Goal: Complete application form: Complete application form

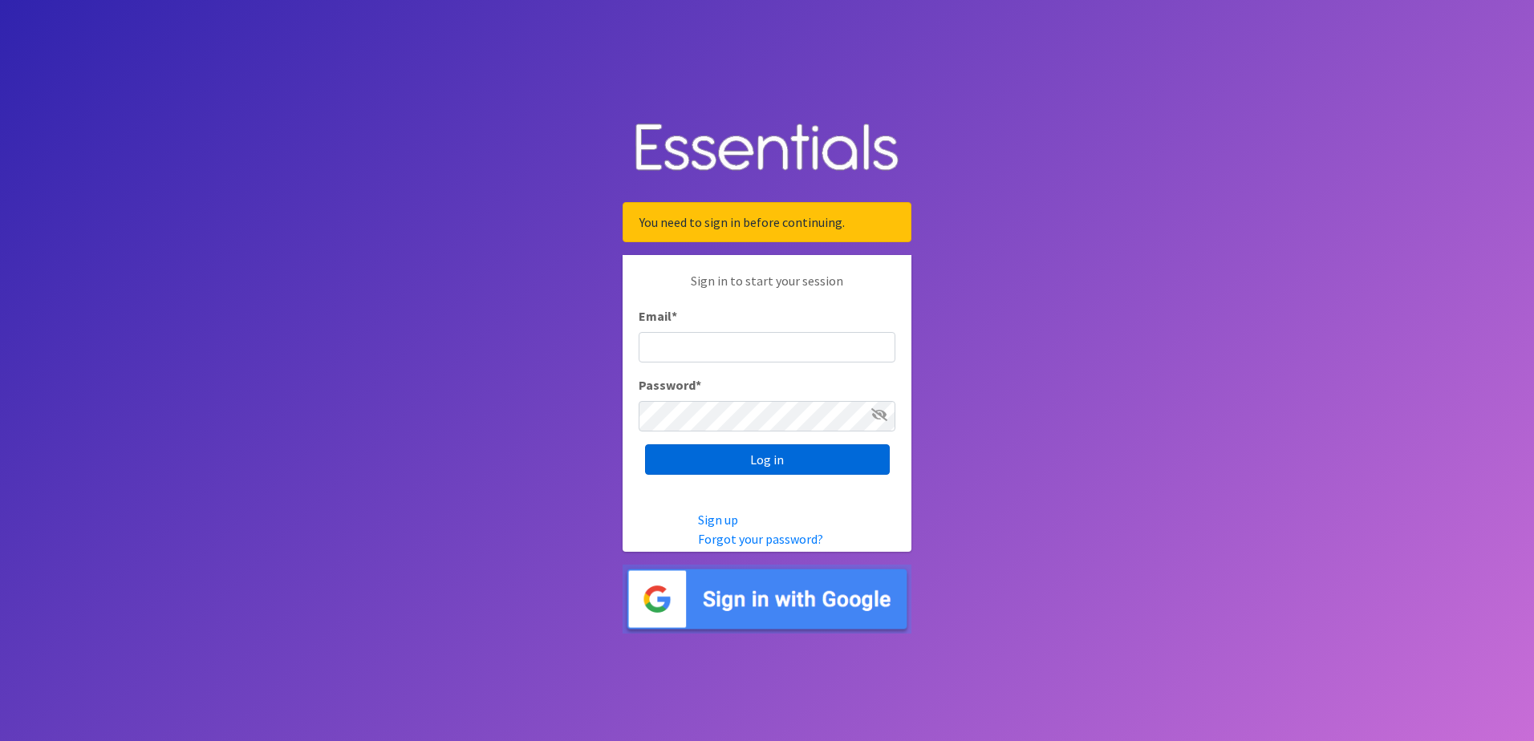
type input "[EMAIL_ADDRESS][DOMAIN_NAME]"
click at [737, 462] on input "Log in" at bounding box center [767, 460] width 245 height 30
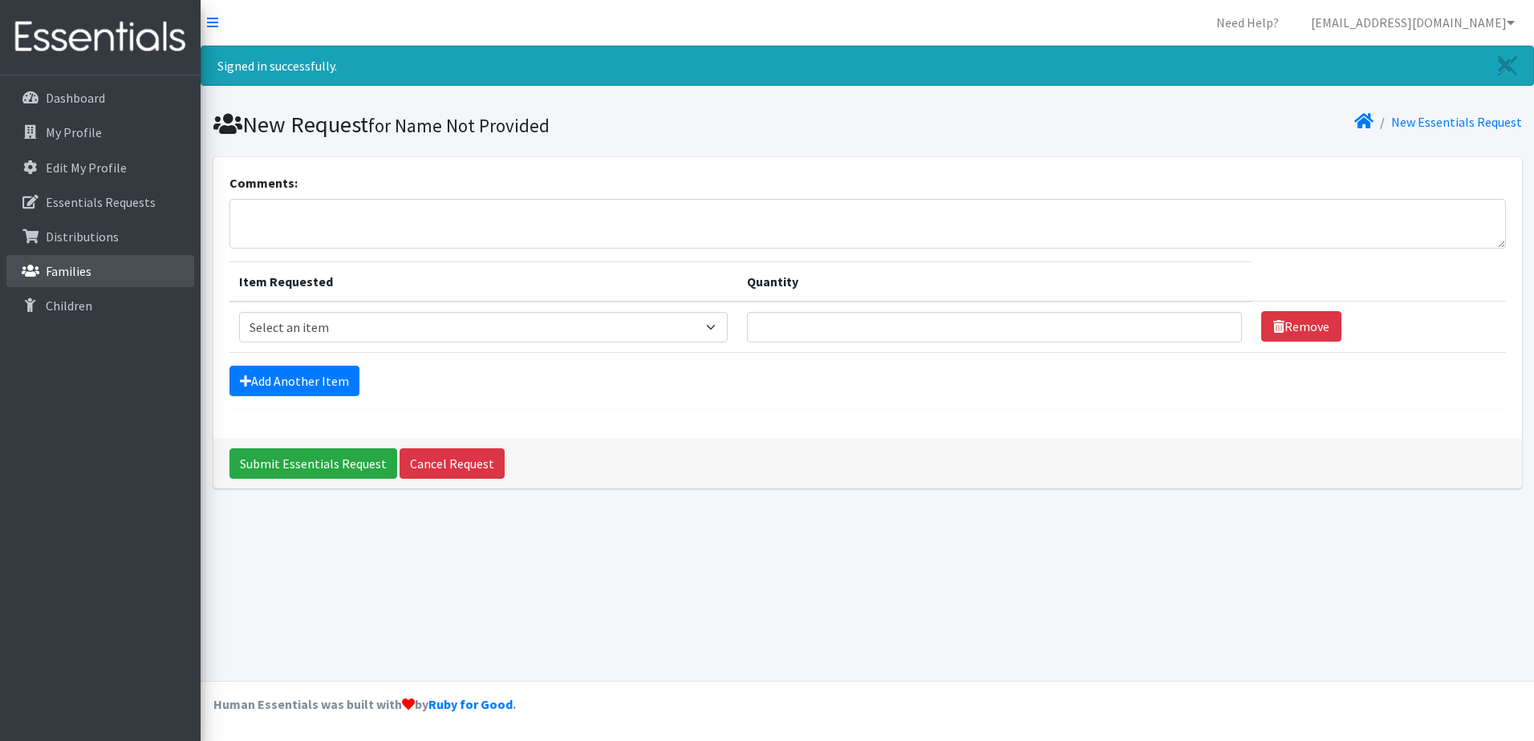
click at [87, 276] on p "Families" at bounding box center [69, 271] width 46 height 16
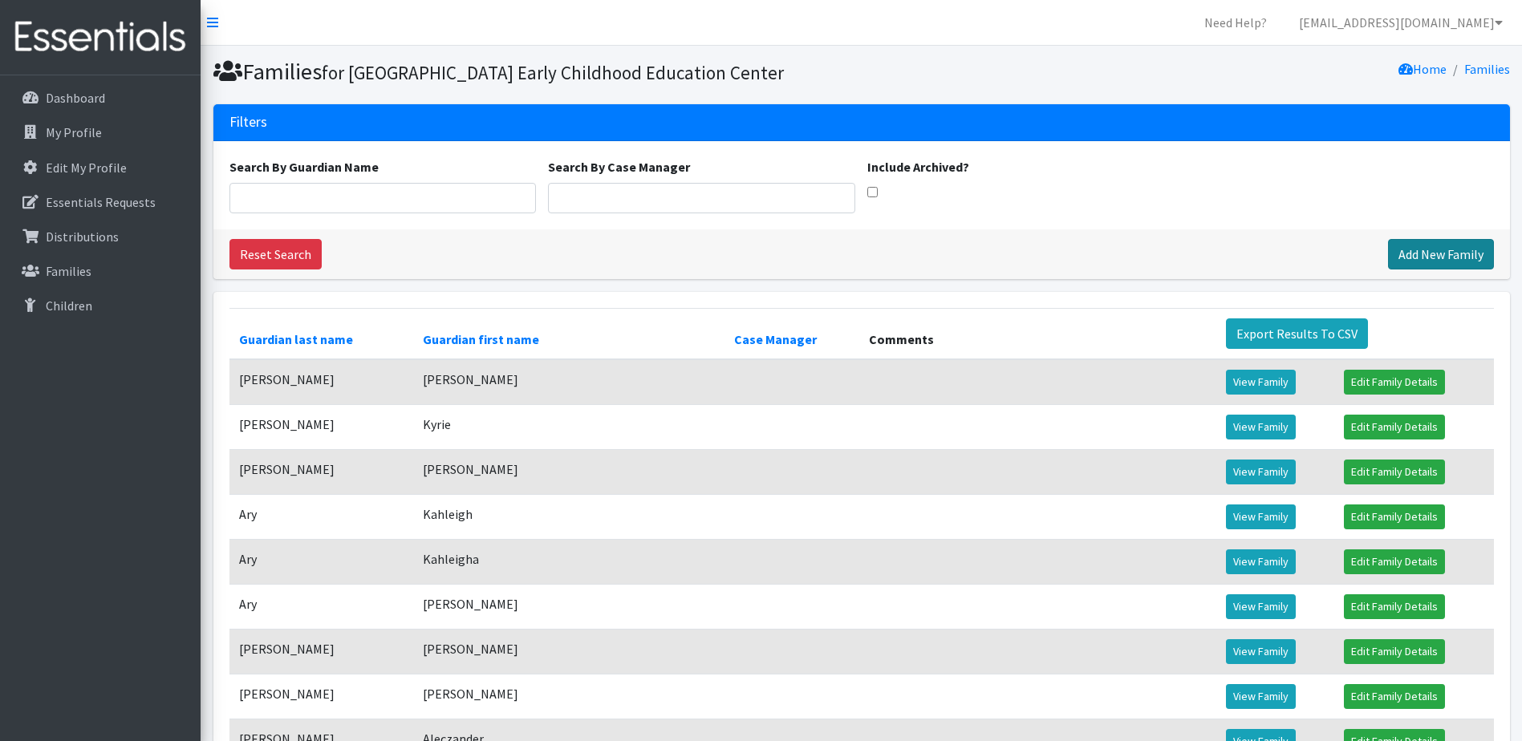
click at [1432, 270] on link "Add New Family" at bounding box center [1441, 254] width 106 height 30
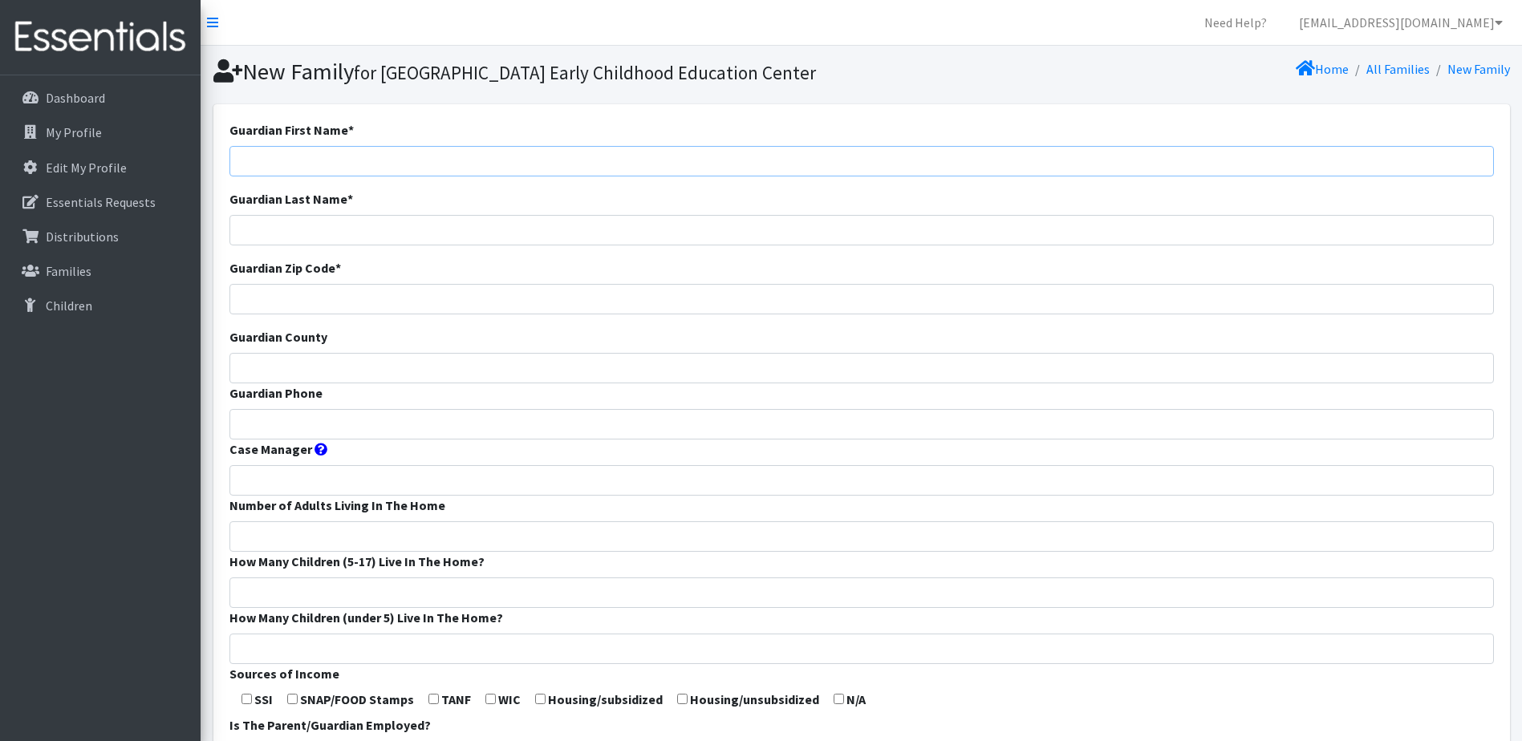
click at [395, 177] on input "Guardian First Name *" at bounding box center [862, 161] width 1265 height 30
type input "[PERSON_NAME]"
click at [335, 315] on input "Guardian Zip Code *" at bounding box center [862, 299] width 1265 height 30
type input "65802"
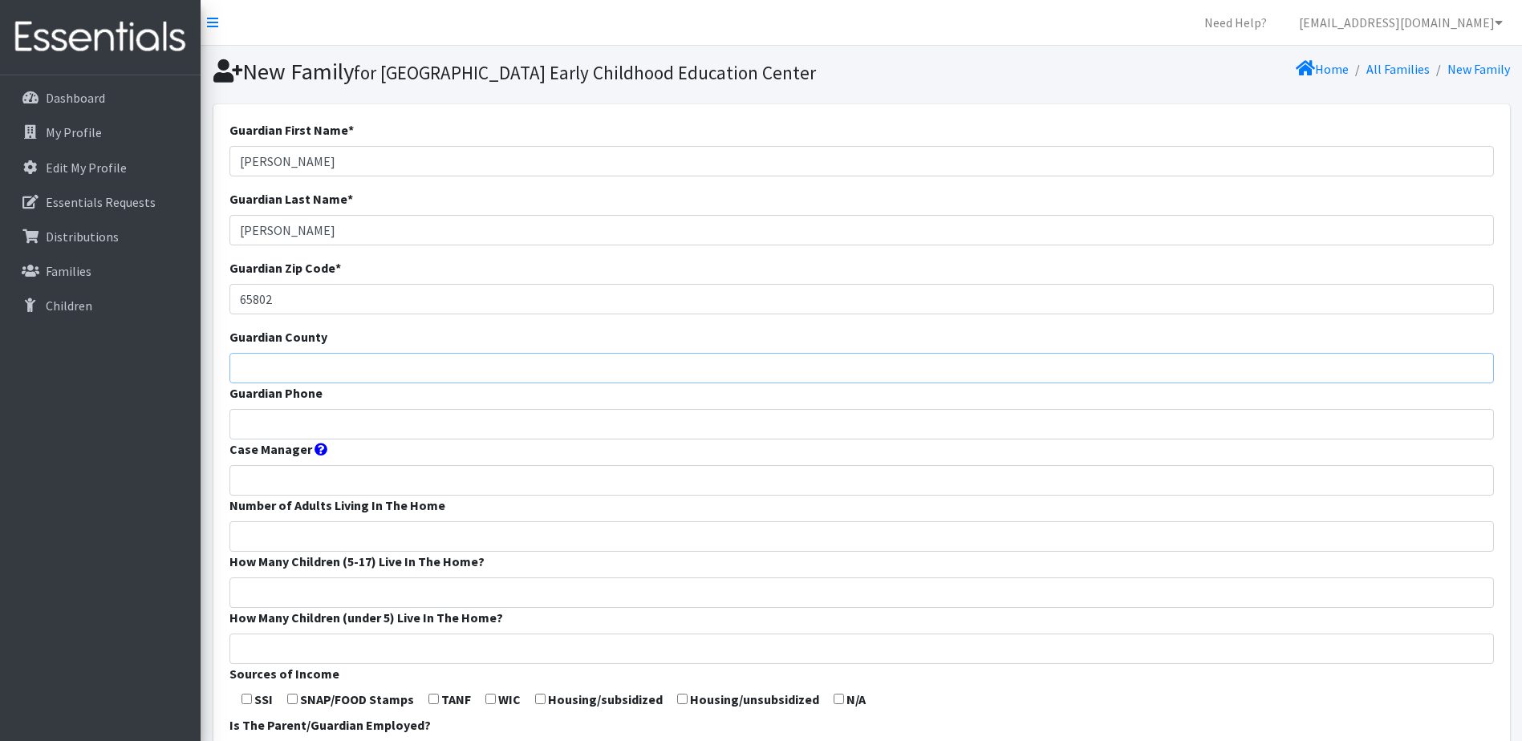
click at [304, 384] on input "Guardian County" at bounding box center [862, 368] width 1265 height 30
type input "[PERSON_NAME]"
click at [274, 440] on input "Guardian Phone" at bounding box center [862, 424] width 1265 height 30
type input "4177634750"
click at [290, 571] on label "How Many Children (5-17) Live In The Home?" at bounding box center [357, 561] width 255 height 19
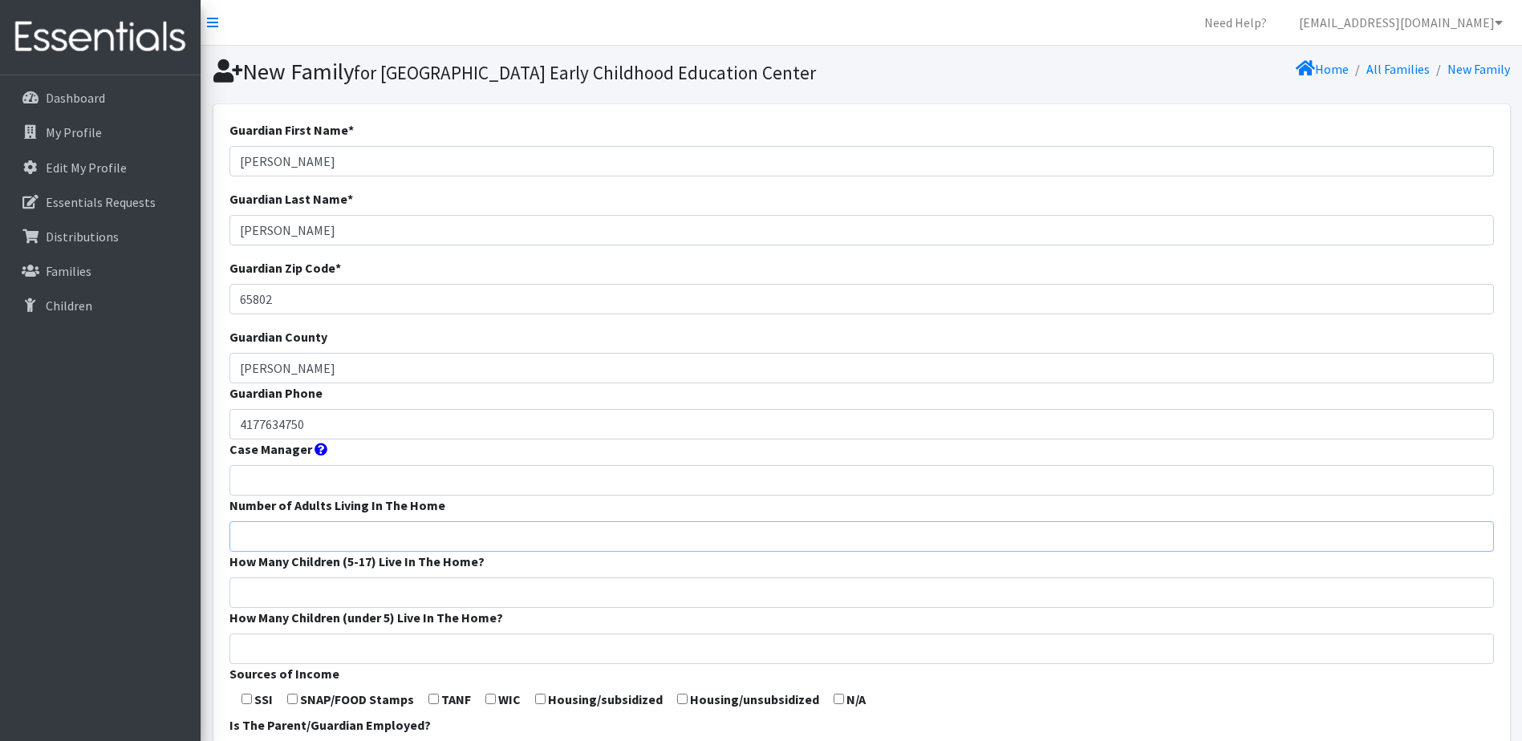
click at [287, 552] on input "Number of Adults Living In The Home" at bounding box center [862, 537] width 1265 height 30
type input "3"
click at [278, 608] on input "How Many Children (5-17) Live In The Home?" at bounding box center [862, 593] width 1265 height 30
type input "1"
click at [270, 664] on input "How Many Children (under 5) Live In The Home?" at bounding box center [862, 649] width 1265 height 30
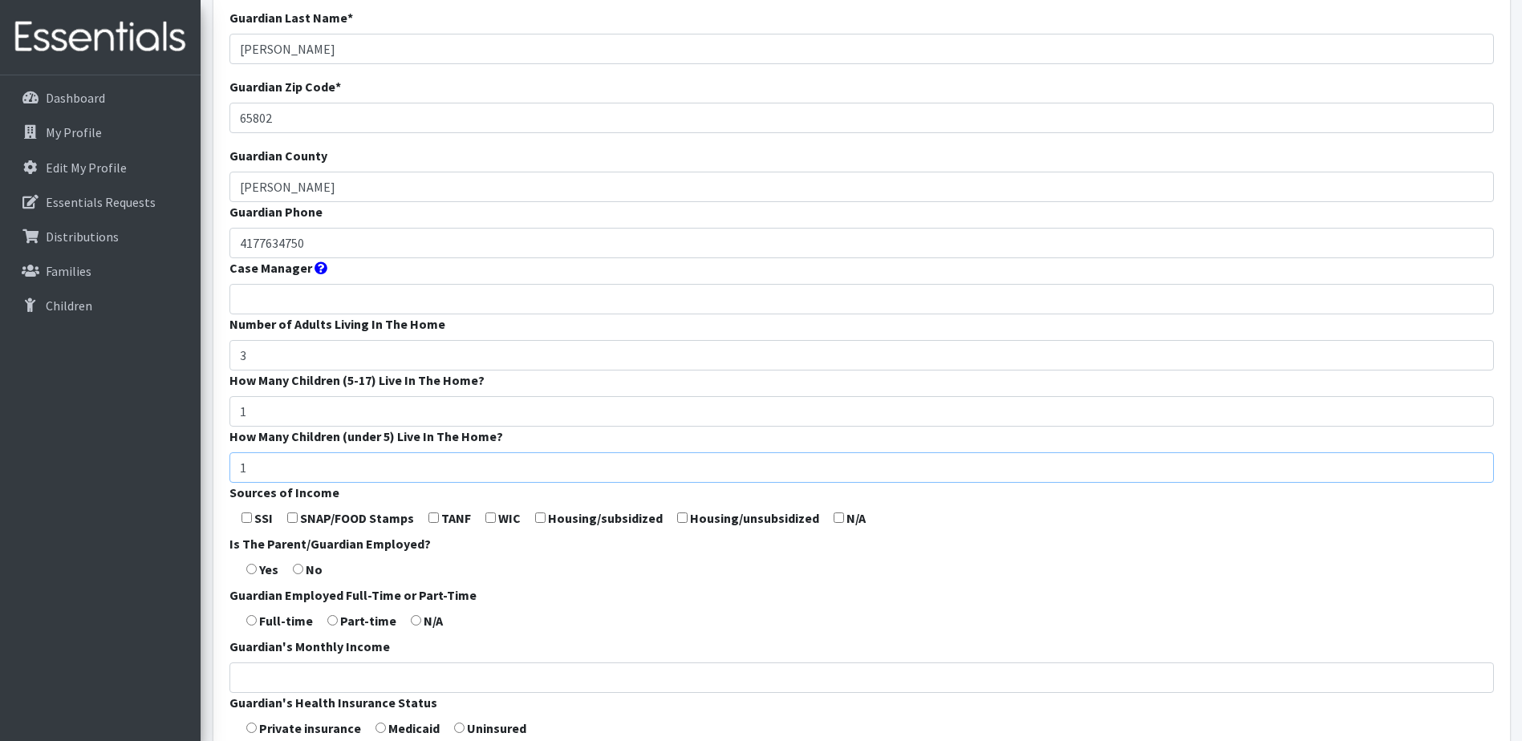
scroll to position [241, 0]
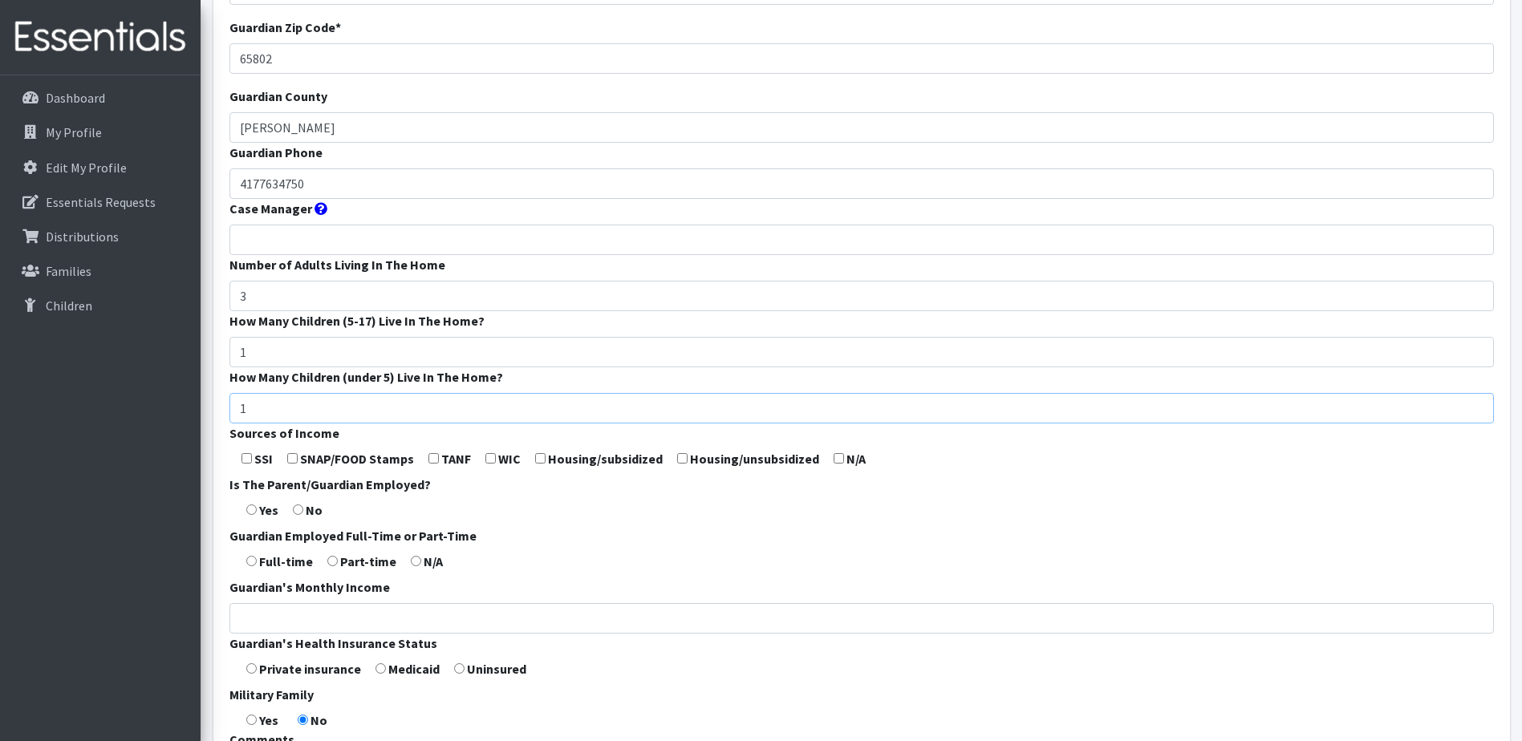
type input "1"
click at [490, 464] on input "checkbox" at bounding box center [490, 458] width 10 height 10
checkbox input "true"
click at [252, 515] on input "radio" at bounding box center [251, 510] width 10 height 10
radio input "true"
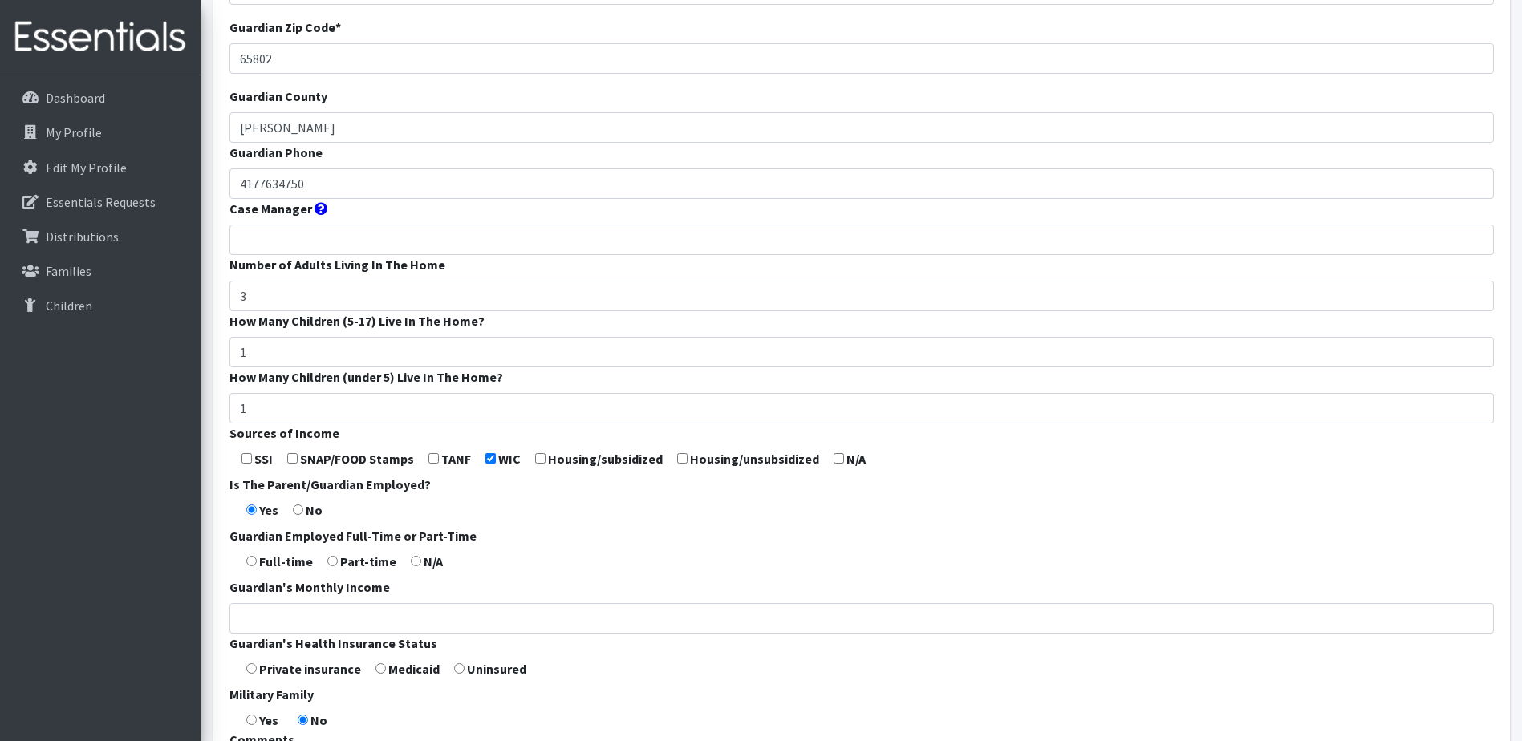
click at [331, 567] on input "radio" at bounding box center [332, 561] width 10 height 10
radio input "true"
click at [288, 634] on input "Guardian's Monthly Income" at bounding box center [862, 618] width 1265 height 30
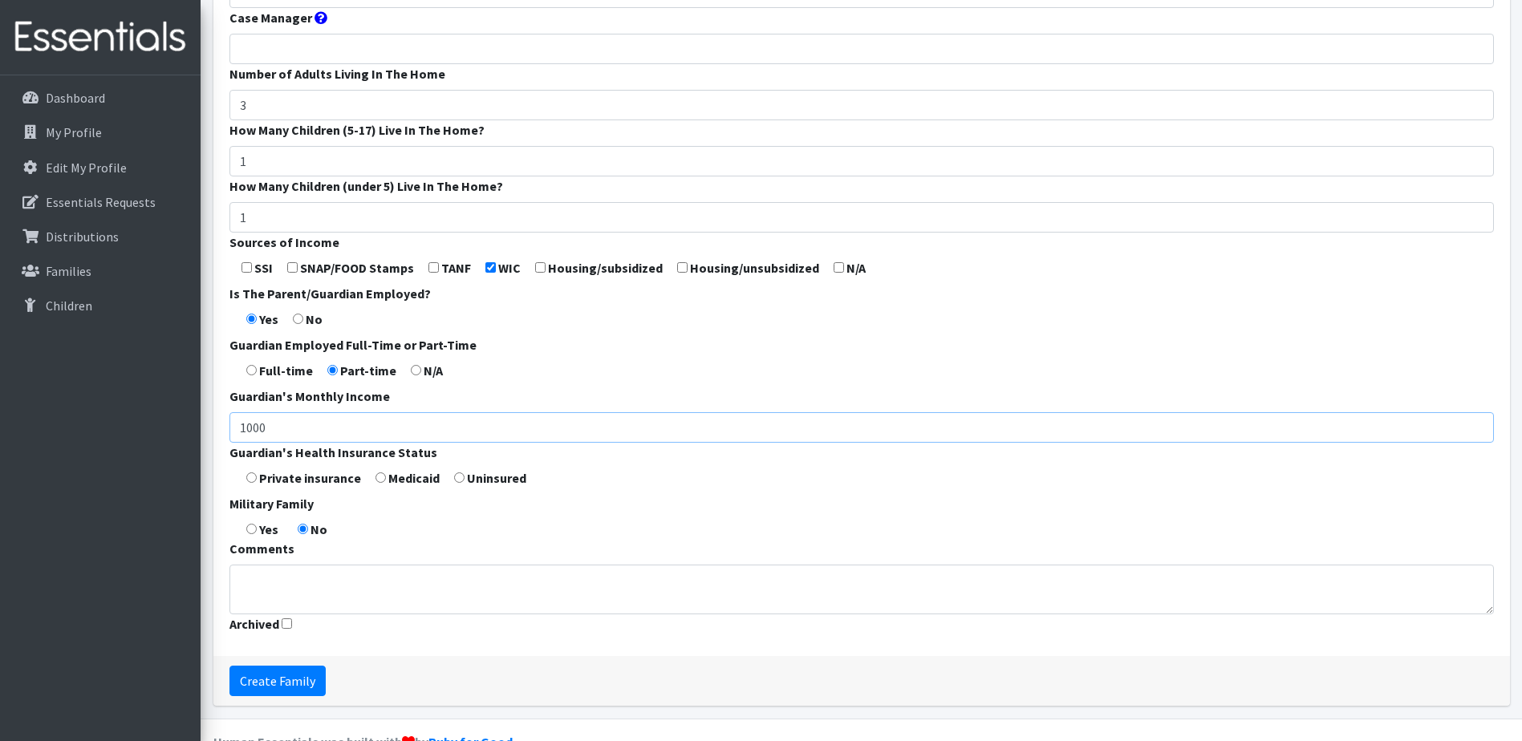
scroll to position [481, 0]
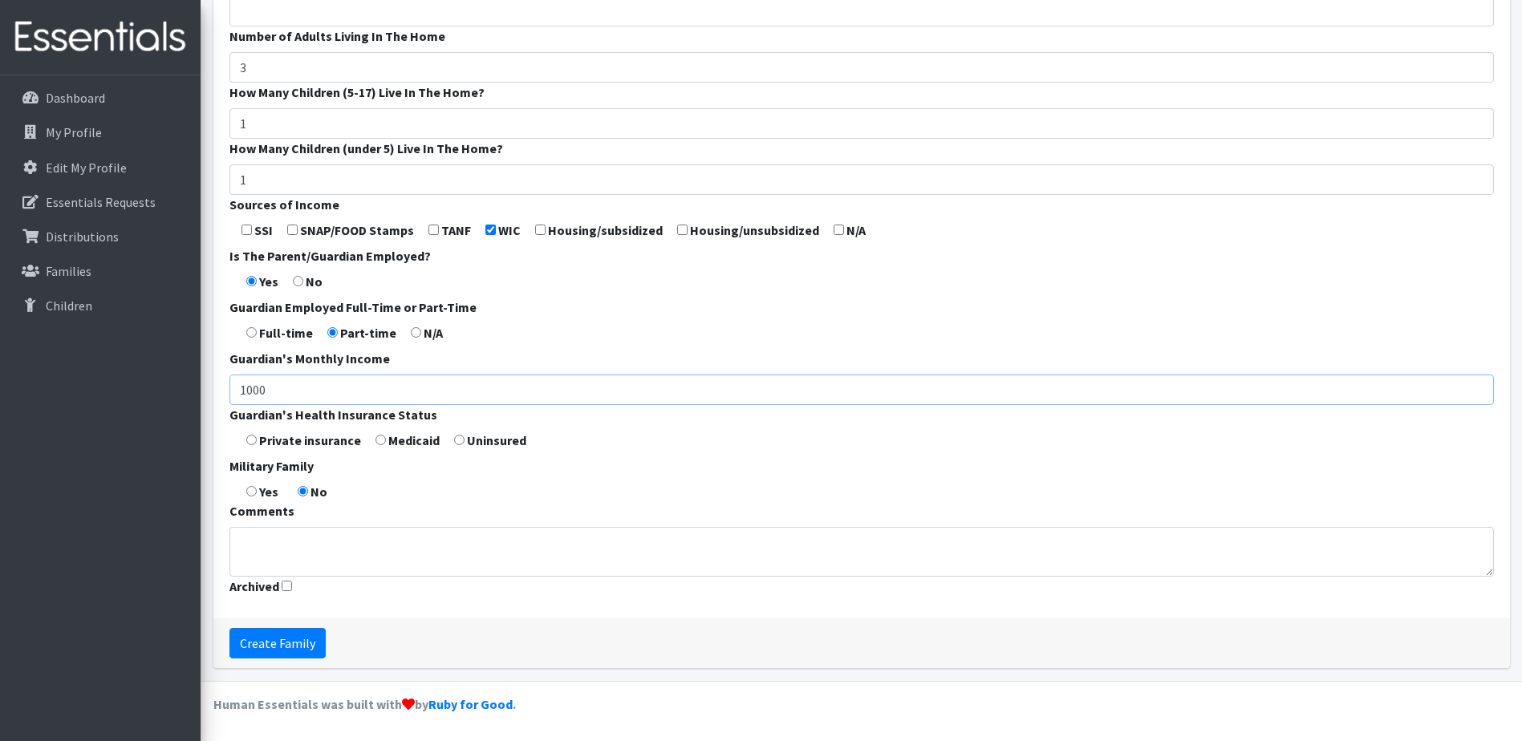
type input "1000"
click at [380, 445] on input "radio" at bounding box center [381, 440] width 10 height 10
radio input "true"
click at [266, 659] on input "Create Family" at bounding box center [278, 643] width 96 height 30
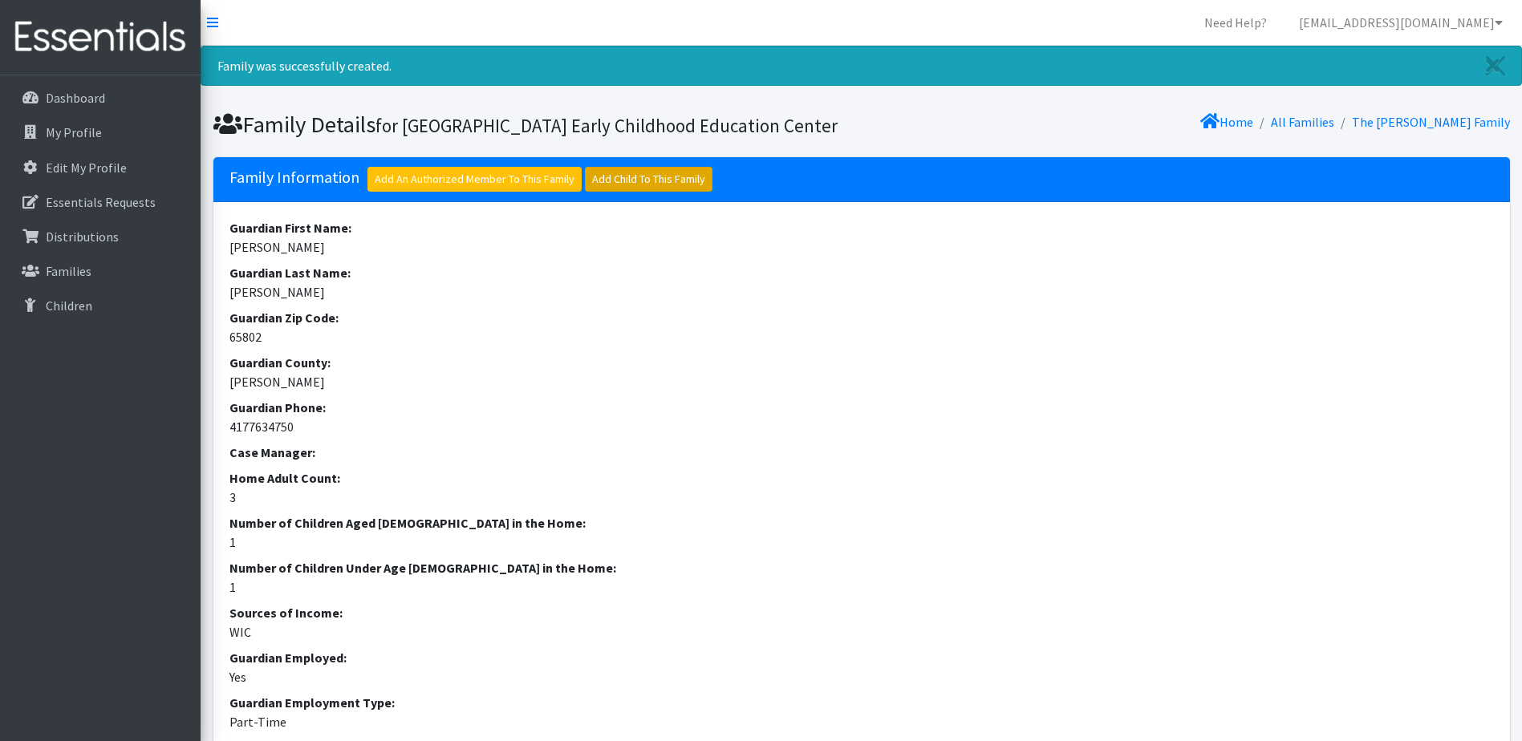
click at [656, 192] on link "Add Child To This Family" at bounding box center [649, 179] width 128 height 25
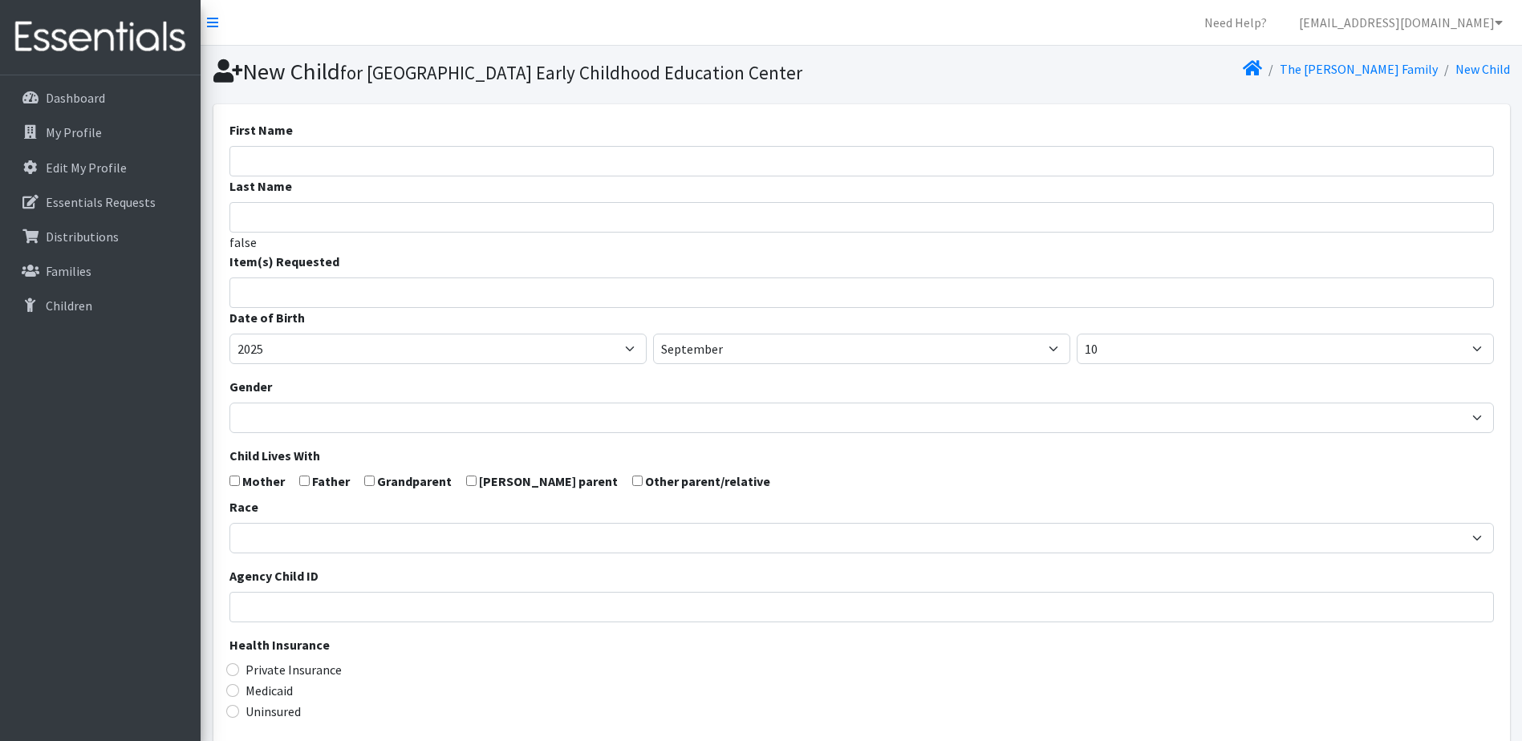
select select
click at [608, 177] on input "First Name" at bounding box center [862, 161] width 1265 height 30
type input "[GEOGRAPHIC_DATA]"
type input "[PERSON_NAME]-Lighten"
click at [420, 301] on ul at bounding box center [867, 290] width 1274 height 21
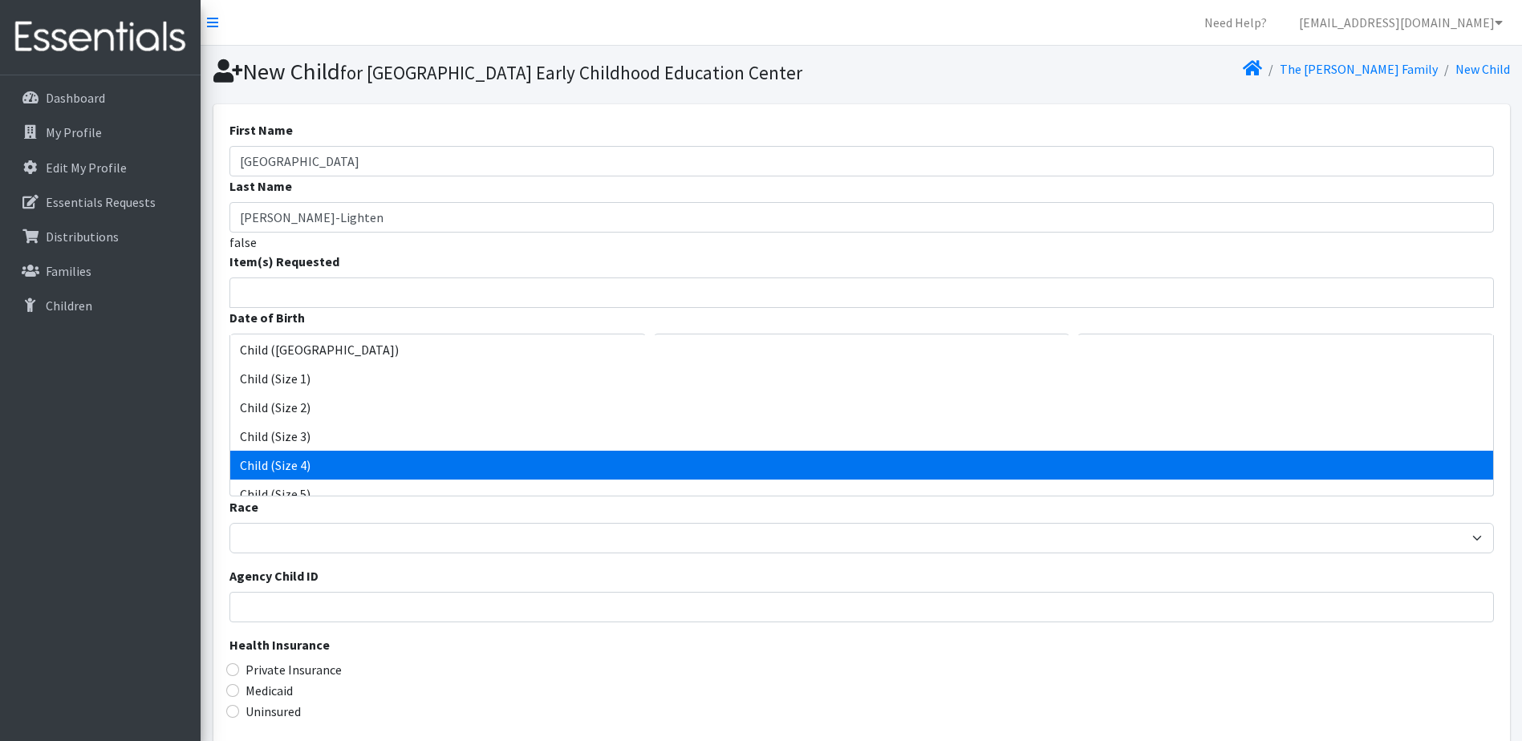
select select "3070"
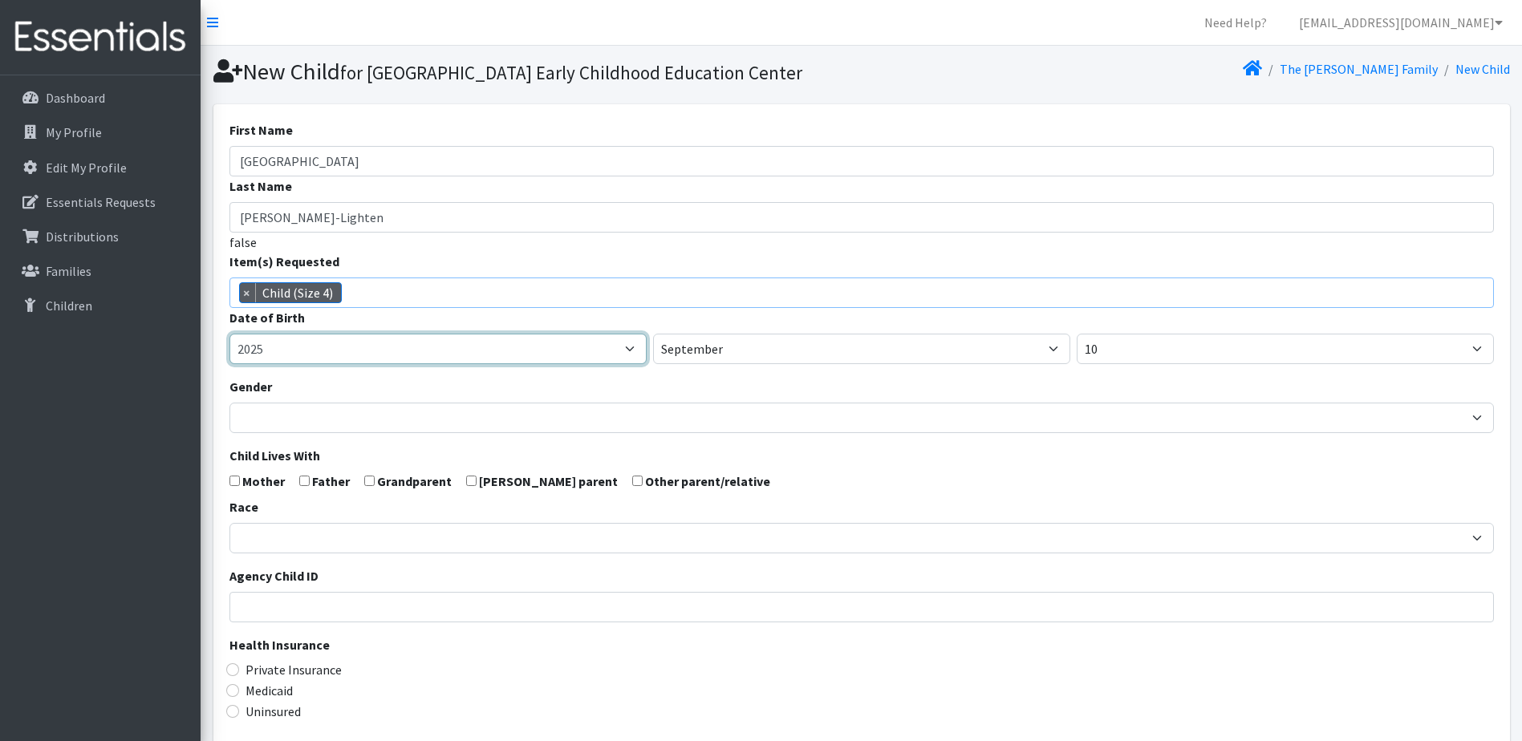
click at [628, 364] on select "2005 2006 2007 2008 2009 2010 2011 2012 2013 2014 2015 2016 2017 2018 2019 2020…" at bounding box center [438, 349] width 417 height 30
select select "2024"
click at [230, 361] on select "2005 2006 2007 2008 2009 2010 2011 2012 2013 2014 2015 2016 2017 2018 2019 2020…" at bounding box center [438, 349] width 417 height 30
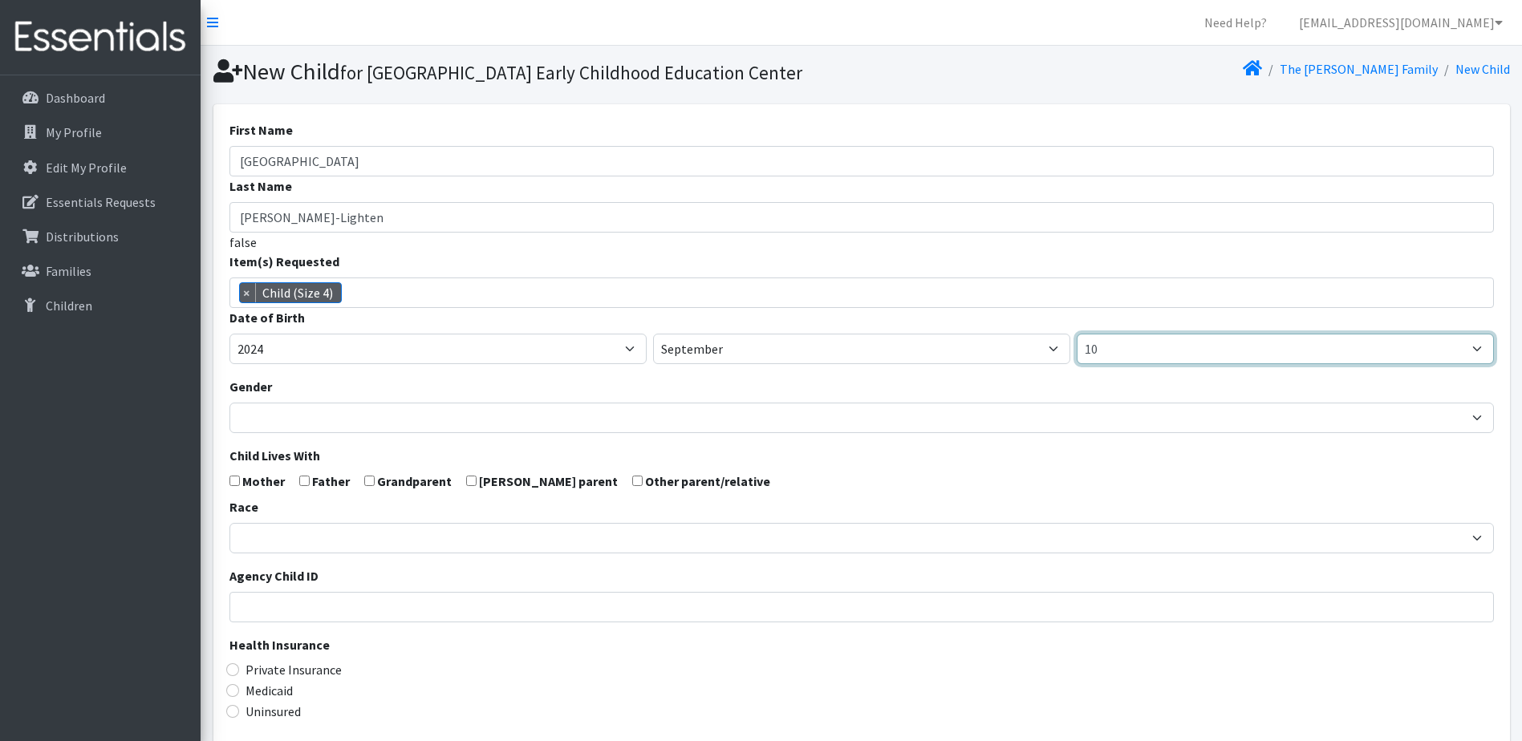
drag, startPoint x: 1105, startPoint y: 375, endPoint x: 1094, endPoint y: 373, distance: 11.3
click at [1105, 364] on select "1 2 3 4 5 6 7 8 9 10 11 12 13 14 15 16 17 18 19 20 21 22 23 24 25 26 27 28 29 3…" at bounding box center [1285, 349] width 417 height 30
click at [1077, 361] on select "1 2 3 4 5 6 7 8 9 10 11 12 13 14 15 16 17 18 19 20 21 22 23 24 25 26 27 28 29 3…" at bounding box center [1285, 349] width 417 height 30
drag, startPoint x: 1121, startPoint y: 376, endPoint x: 1123, endPoint y: 362, distance: 13.9
click at [1121, 364] on select "1 2 3 4 5 6 7 8 9 10 11 12 13 14 15 16 17 18 19 20 21 22 23 24 25 26 27 28 29 3…" at bounding box center [1285, 349] width 417 height 30
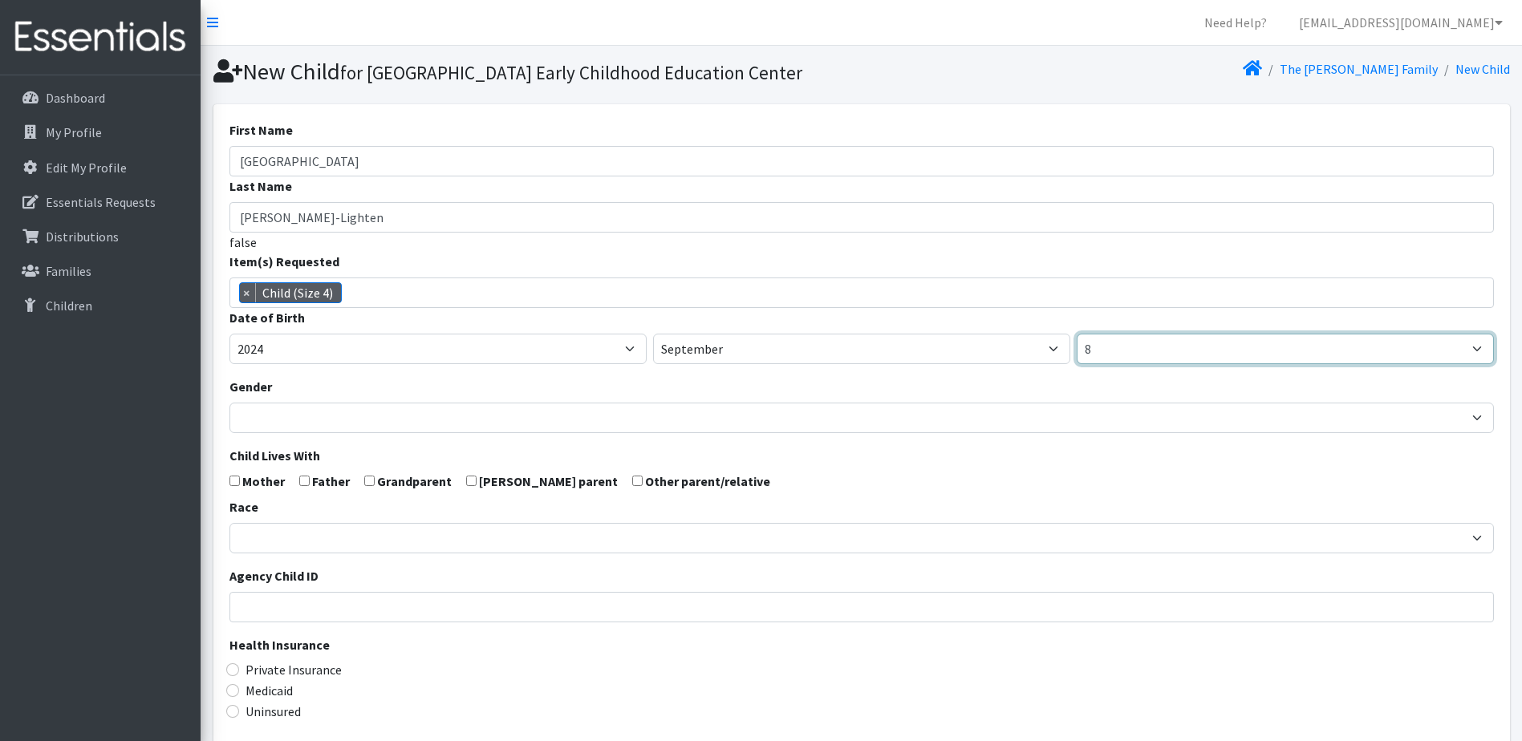
select select "7"
click at [1077, 361] on select "1 2 3 4 5 6 7 8 9 10 11 12 13 14 15 16 17 18 19 20 21 22 23 24 25 26 27 28 29 3…" at bounding box center [1285, 349] width 417 height 30
click at [233, 486] on input "checkbox" at bounding box center [235, 481] width 10 height 10
checkbox input "true"
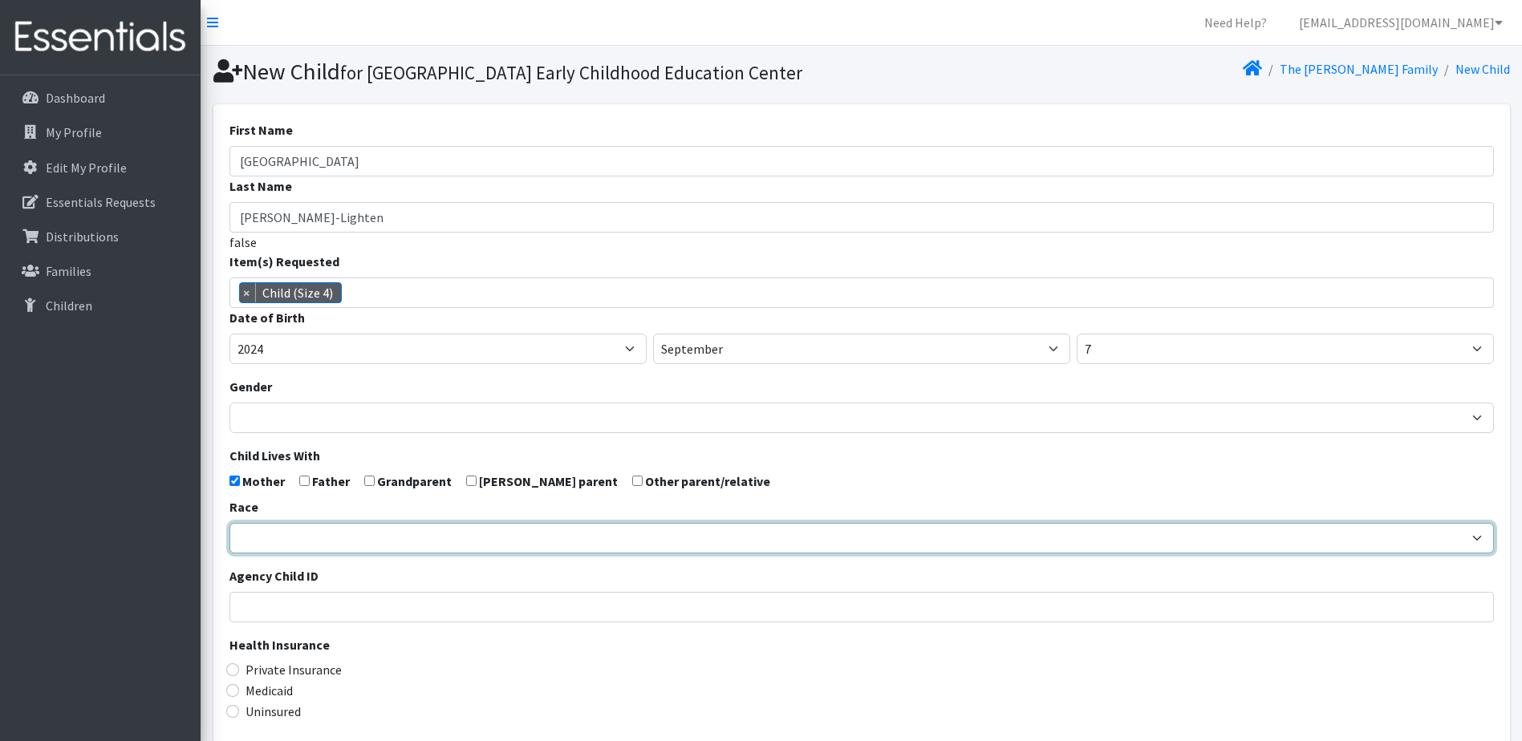
click at [320, 554] on select "African American Caucasian Hispanic Asian American Indian Pacific Islander Mult…" at bounding box center [862, 538] width 1265 height 30
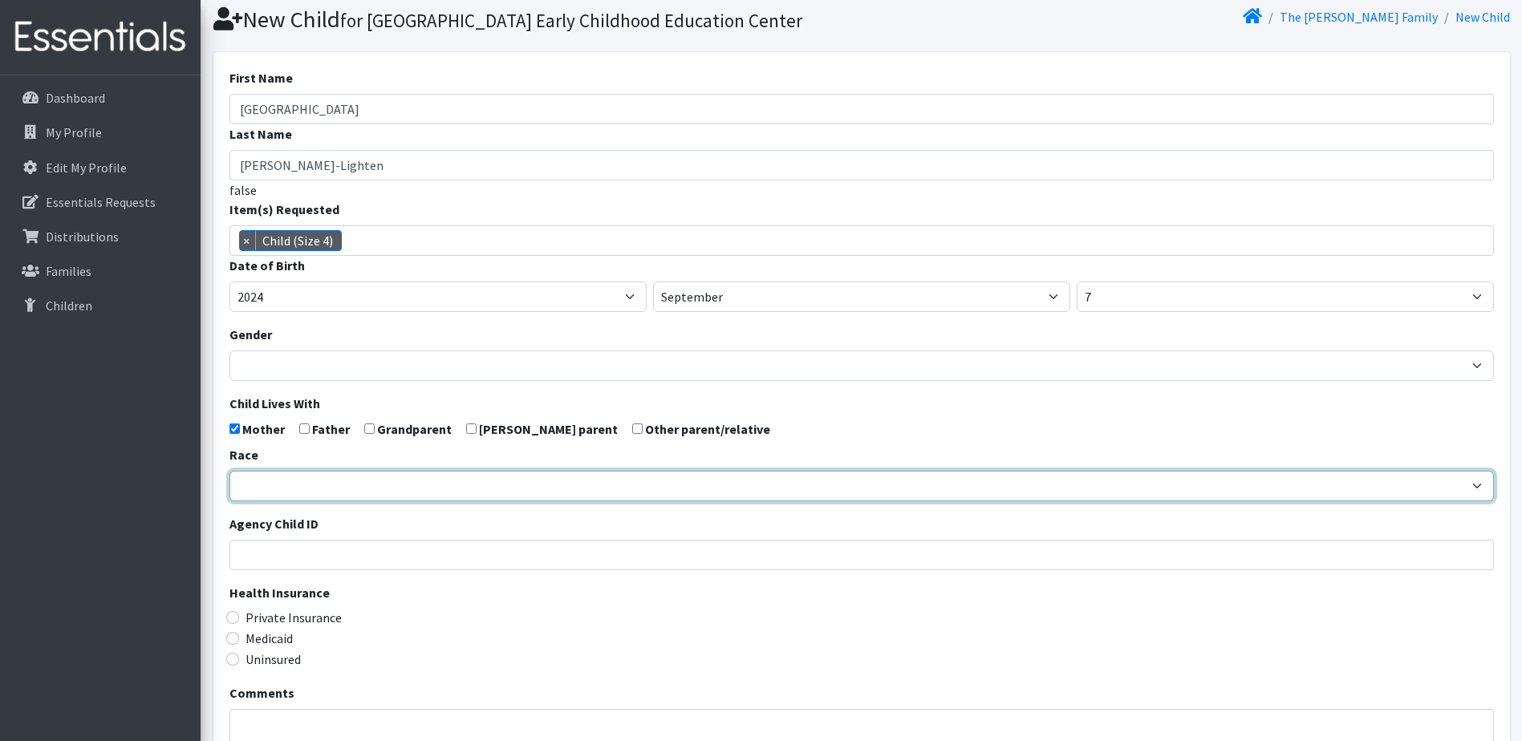
scroll to position [80, 0]
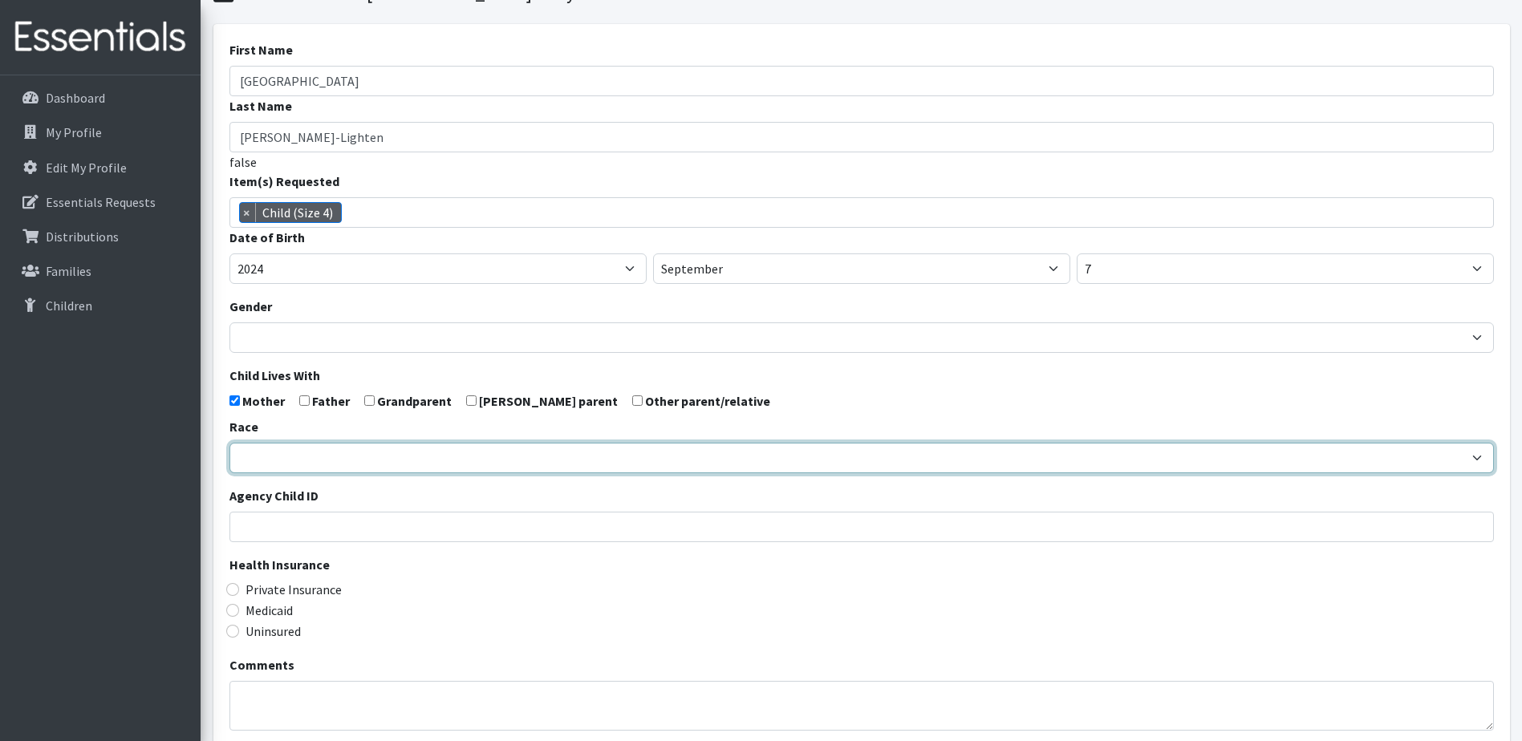
click at [317, 473] on select "African American Caucasian Hispanic Asian American Indian Pacific Islander Mult…" at bounding box center [862, 458] width 1265 height 30
select select "Multi-racial"
click at [230, 470] on select "African American Caucasian Hispanic Asian American Indian Pacific Islander Mult…" at bounding box center [862, 458] width 1265 height 30
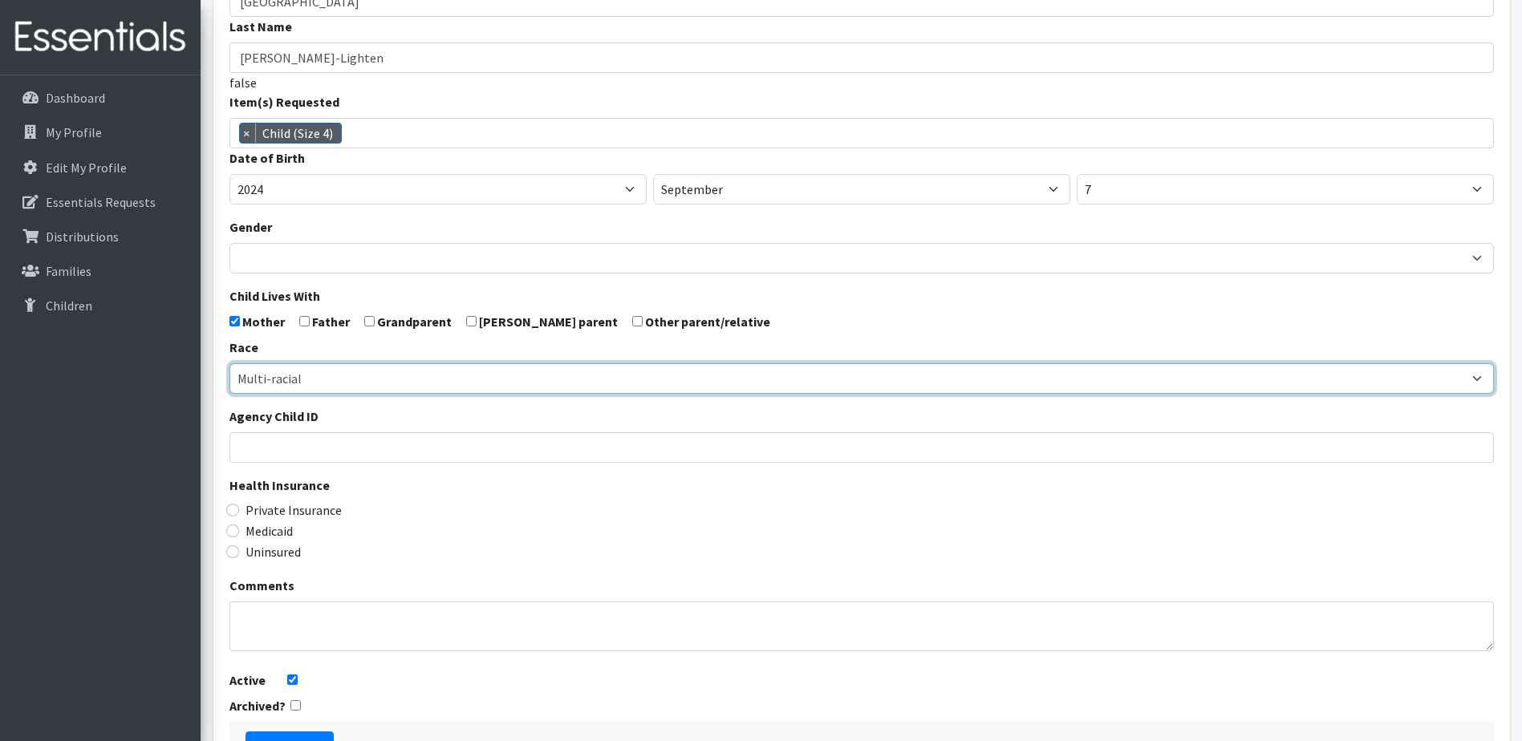
scroll to position [160, 0]
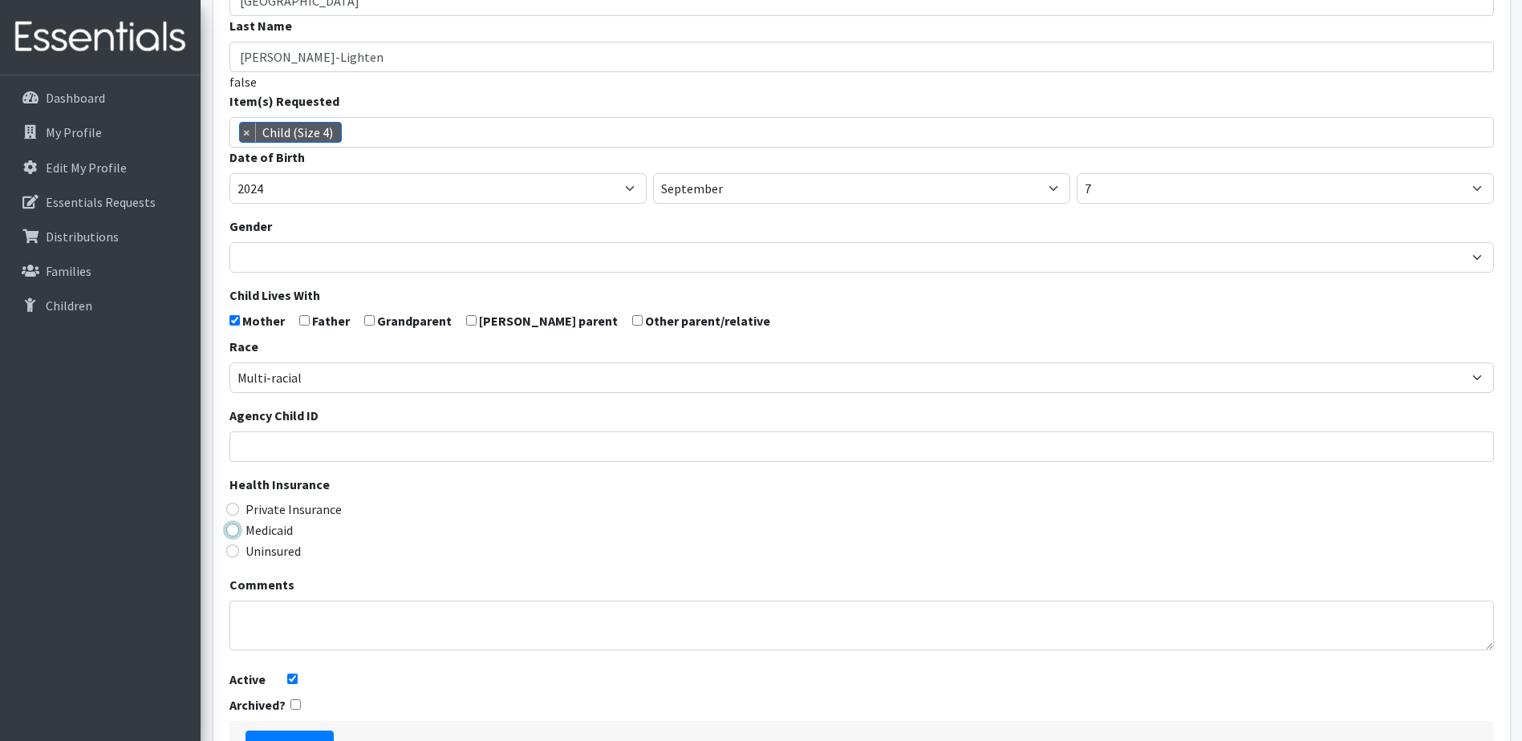
click at [235, 537] on input "Medicaid" at bounding box center [232, 530] width 13 height 13
radio input "true"
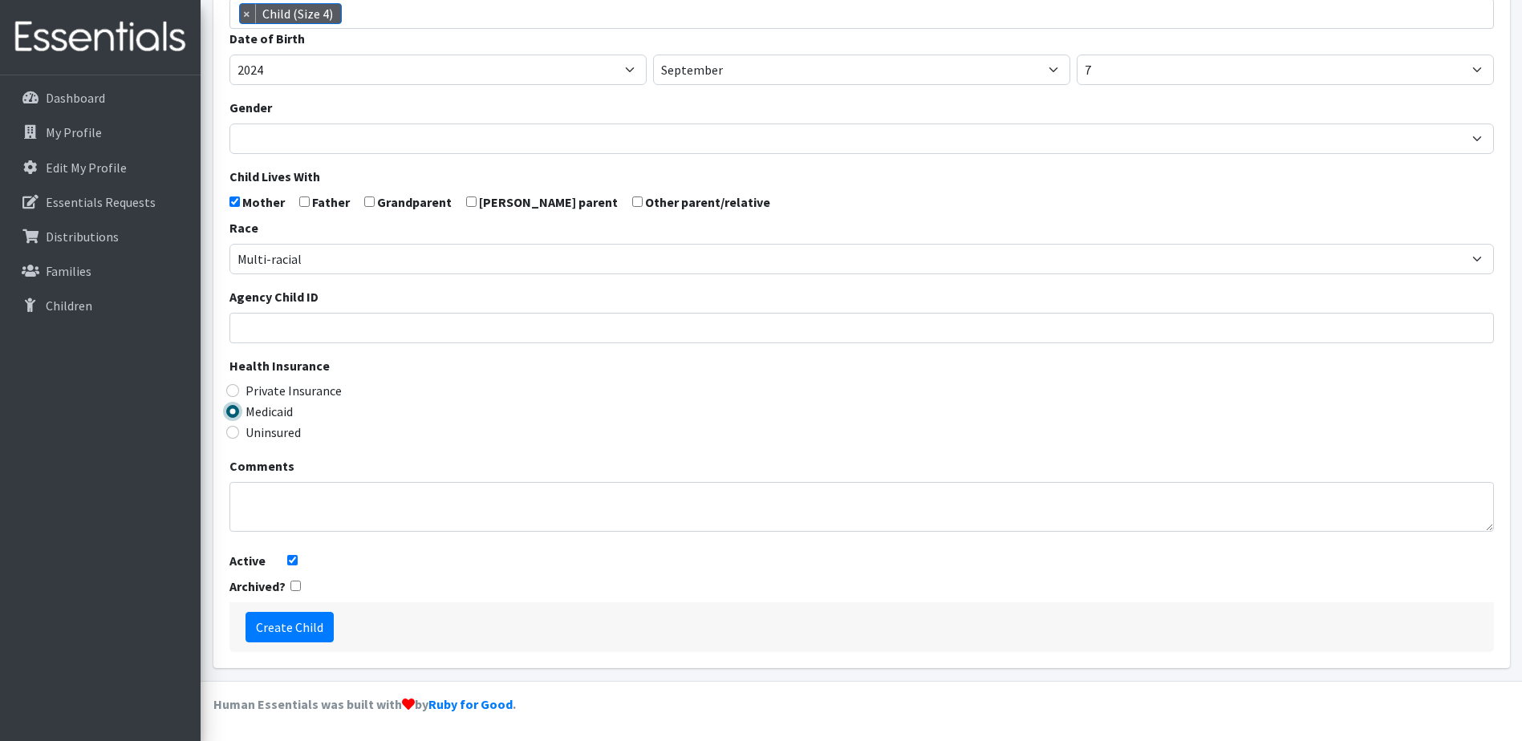
scroll to position [307, 0]
click at [294, 625] on input "Create Child" at bounding box center [290, 627] width 88 height 30
